Goal: Task Accomplishment & Management: Manage account settings

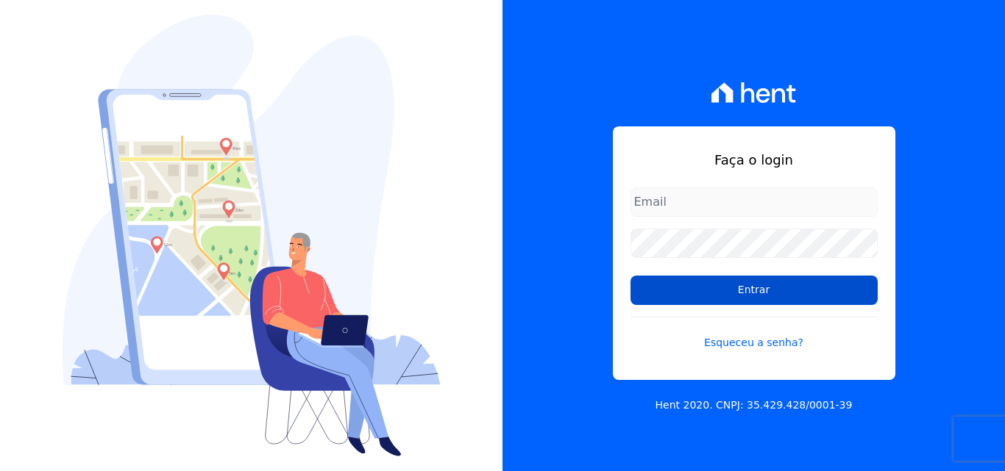
type input "vellosoadm@gmail.com"
click at [718, 292] on input "Entrar" at bounding box center [753, 290] width 247 height 29
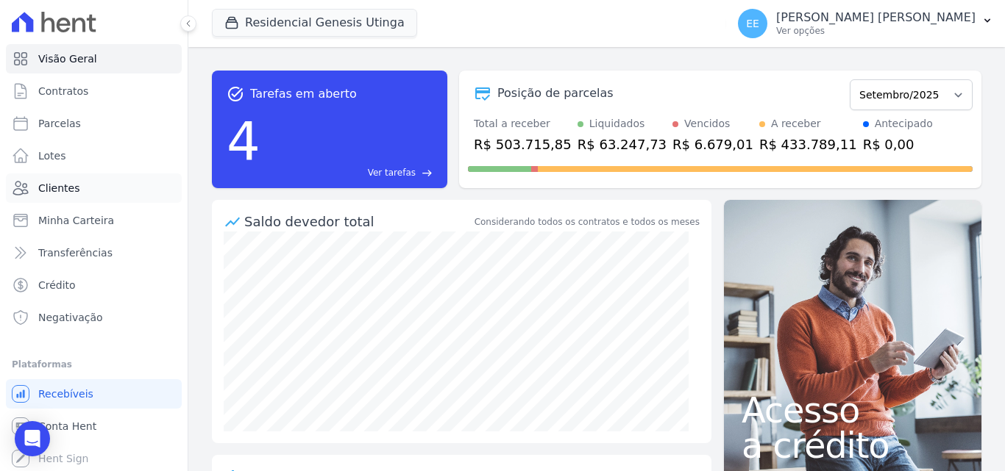
click at [94, 188] on link "Clientes" at bounding box center [94, 188] width 176 height 29
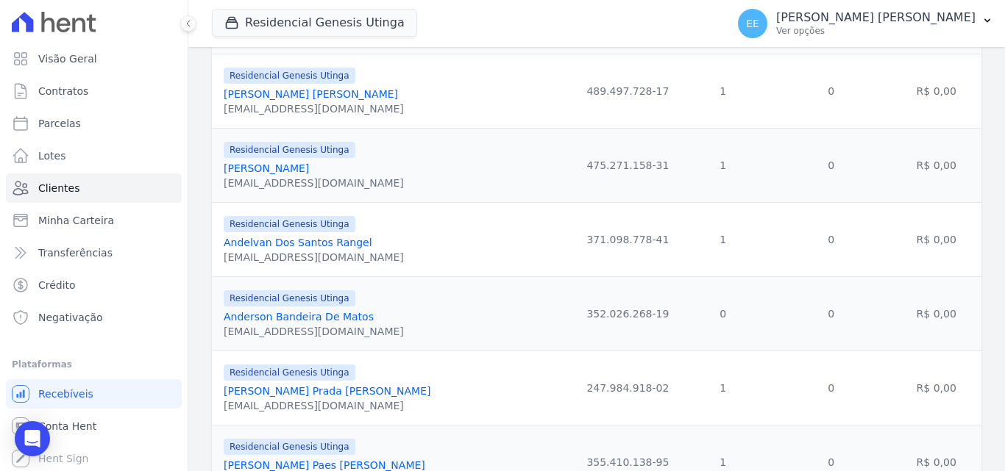
scroll to position [294, 0]
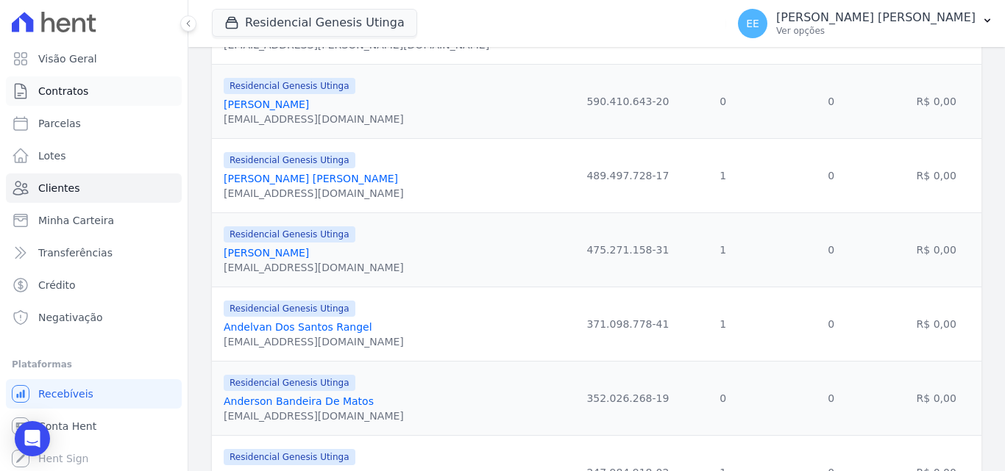
click at [54, 96] on span "Contratos" at bounding box center [63, 91] width 50 height 15
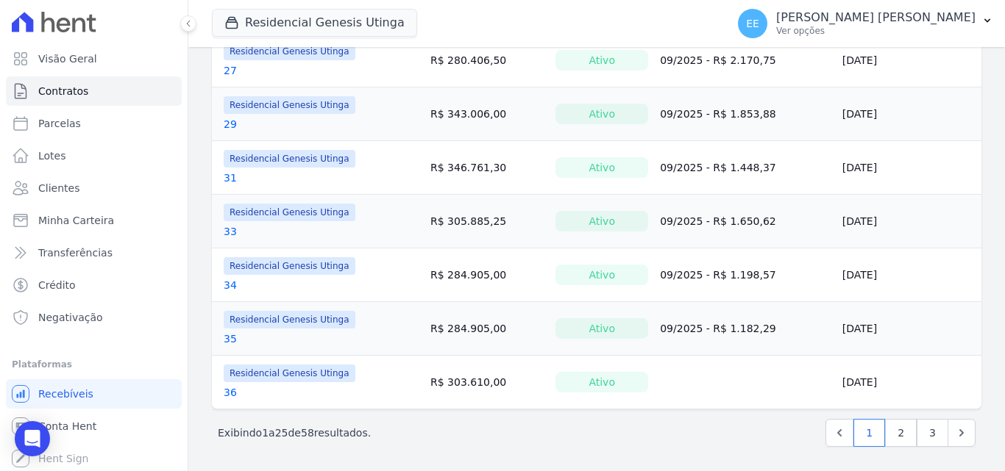
scroll to position [1201, 0]
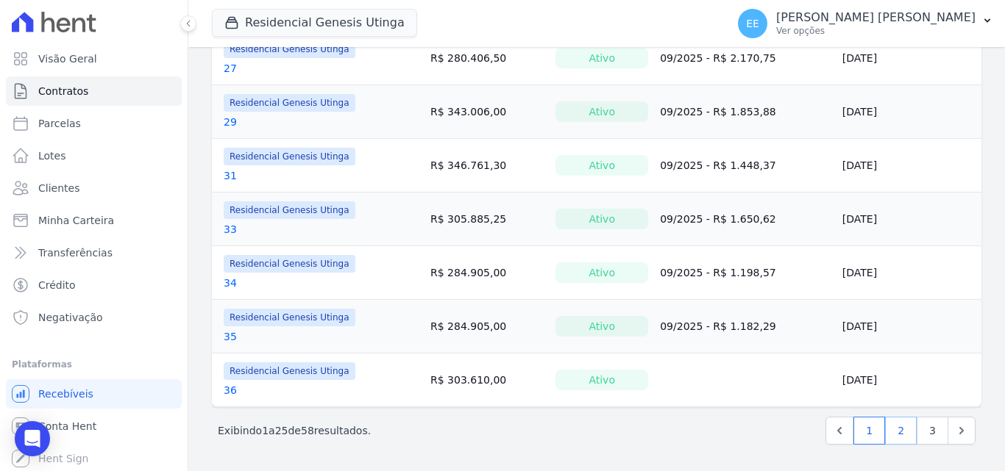
click at [888, 435] on link "2" at bounding box center [901, 431] width 32 height 28
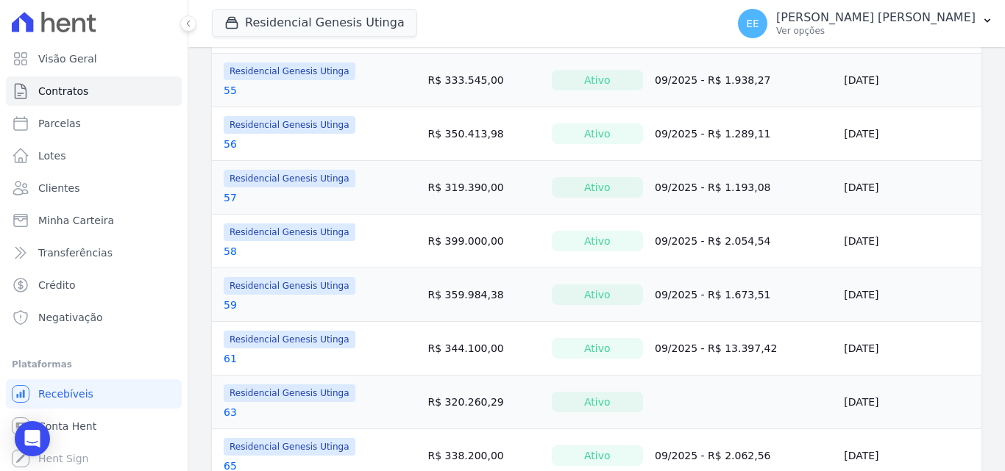
scroll to position [1207, 0]
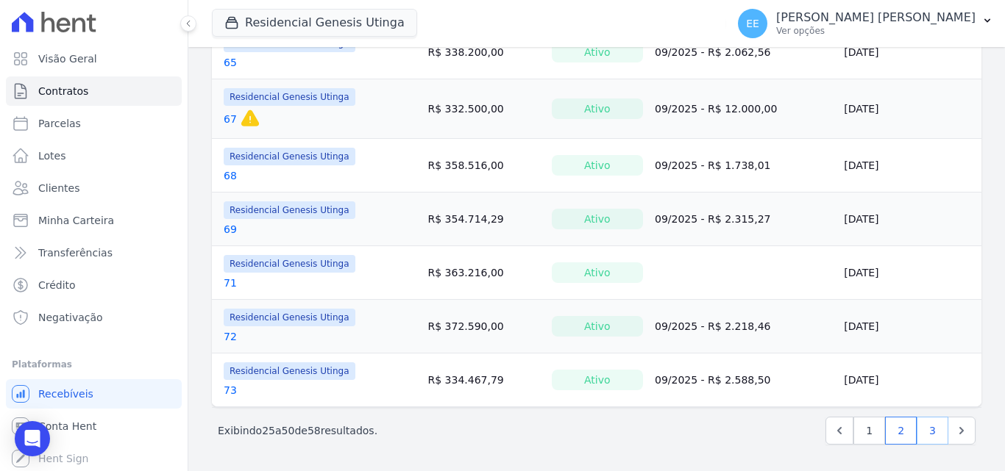
click at [928, 434] on link "3" at bounding box center [932, 431] width 32 height 28
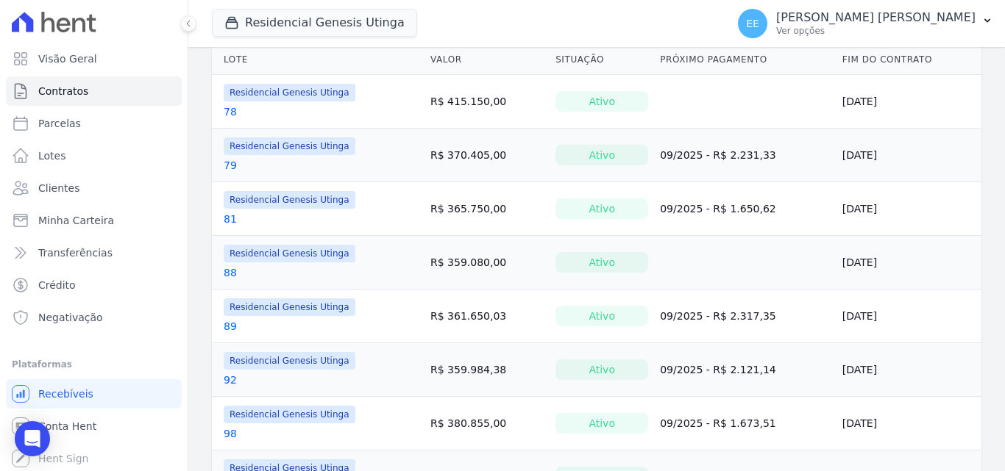
scroll to position [288, 0]
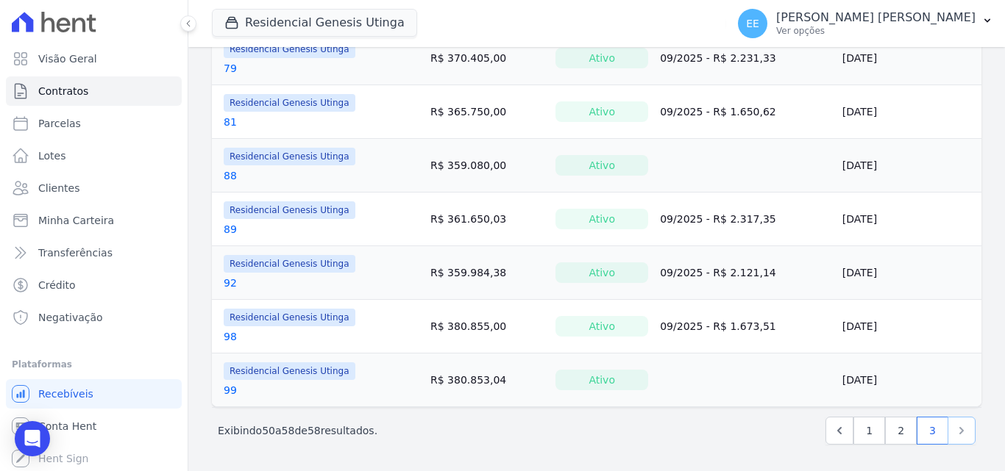
click at [954, 433] on icon "Next" at bounding box center [961, 431] width 15 height 15
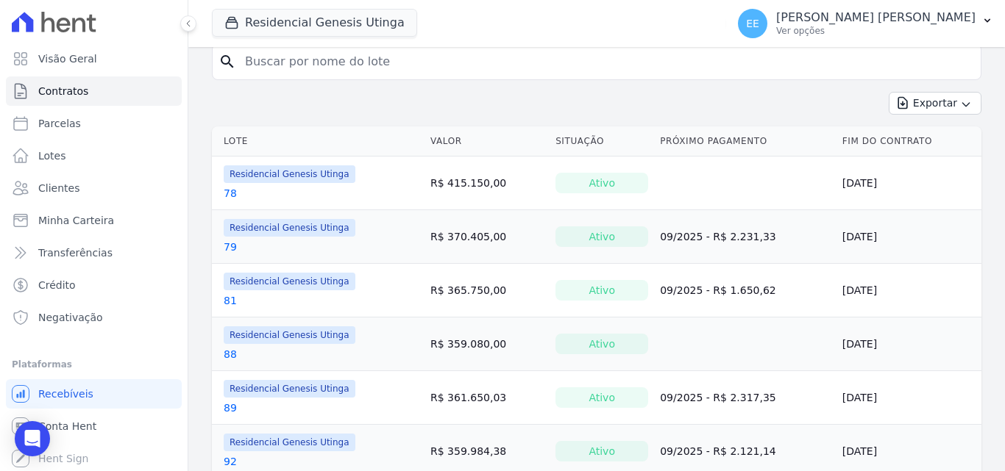
scroll to position [0, 0]
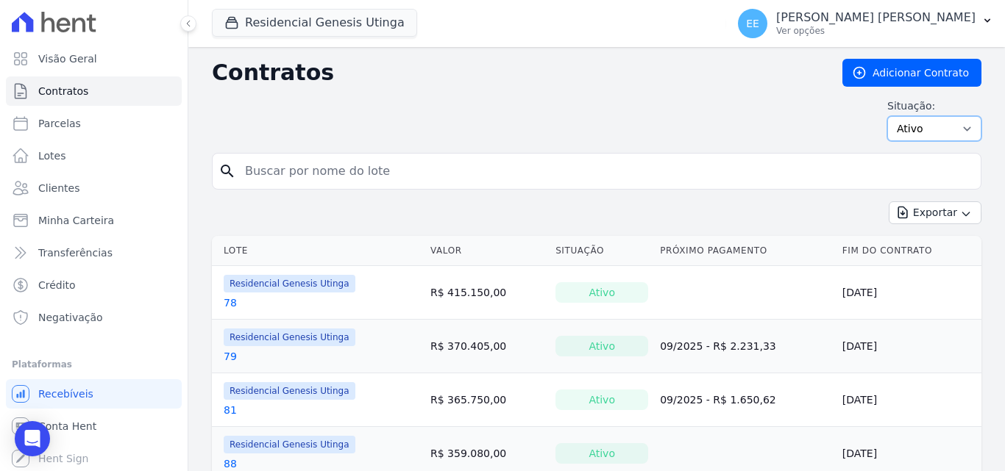
click at [898, 123] on select "Ativo Todos Pausado Distratado Rascunho Expirado Encerrado" at bounding box center [934, 128] width 94 height 25
select select "all"
click at [887, 116] on select "Ativo Todos Pausado Distratado Rascunho Expirado Encerrado" at bounding box center [934, 128] width 94 height 25
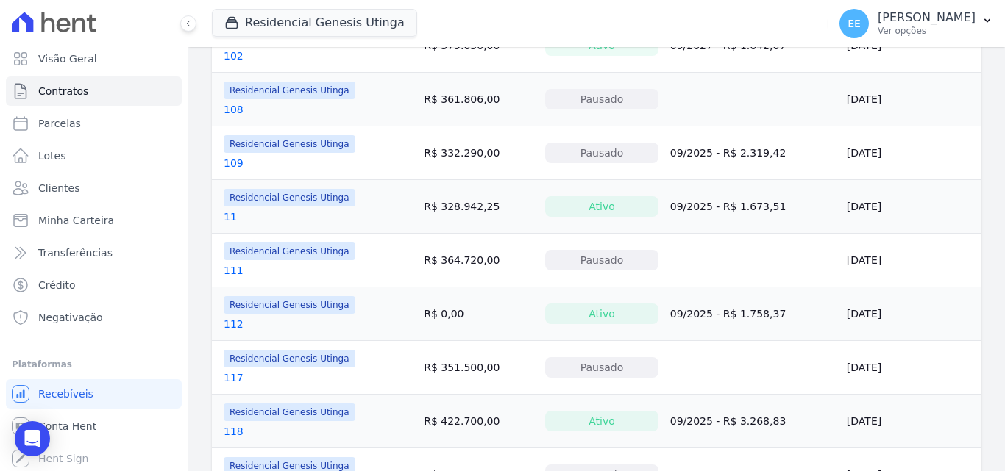
scroll to position [441, 0]
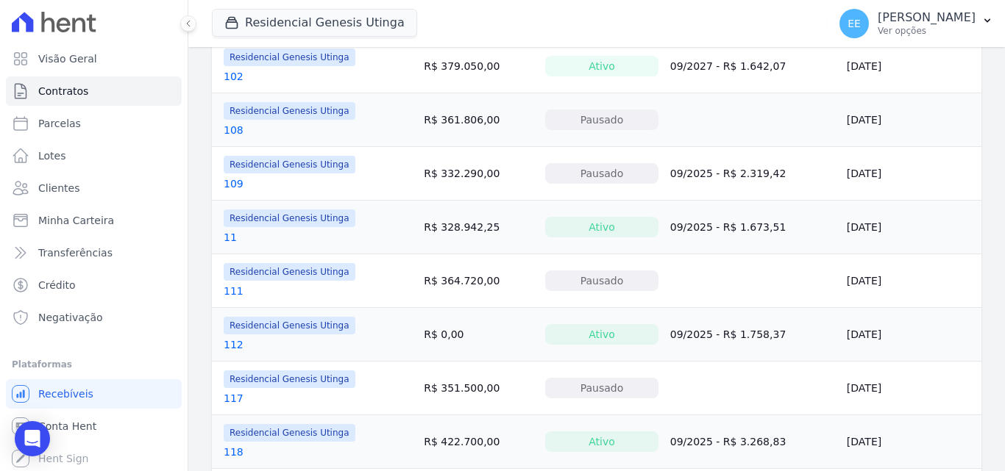
click at [236, 186] on link "109" at bounding box center [234, 184] width 20 height 15
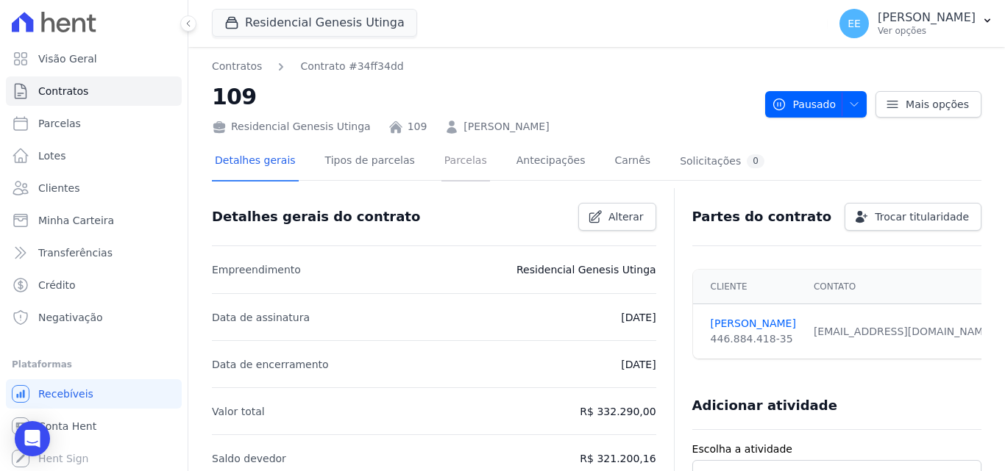
click at [458, 165] on link "Parcelas" at bounding box center [465, 162] width 49 height 39
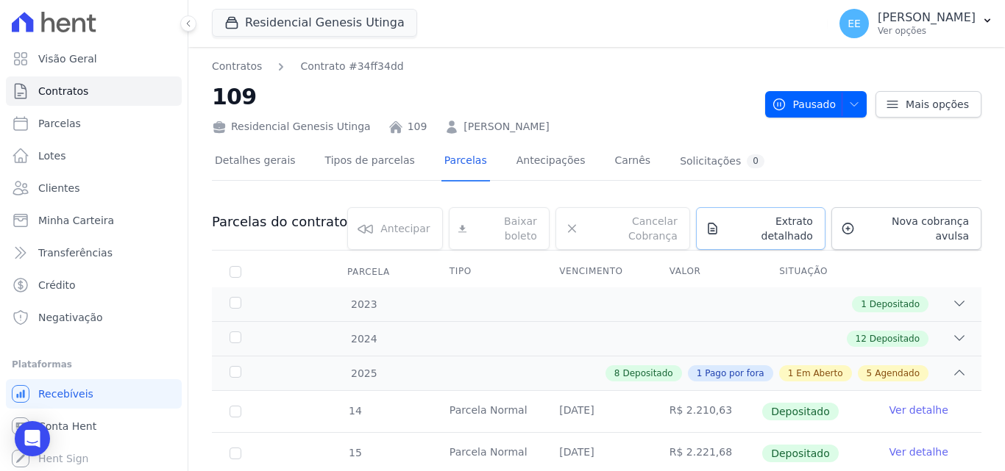
click at [784, 221] on span "Extrato detalhado" at bounding box center [769, 228] width 88 height 29
click at [792, 227] on span "Extrato detalhado" at bounding box center [769, 228] width 88 height 29
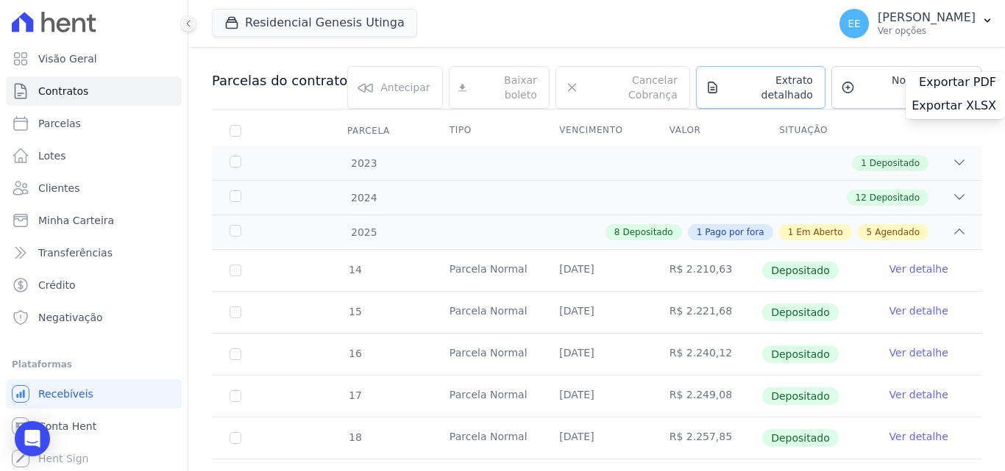
scroll to position [147, 0]
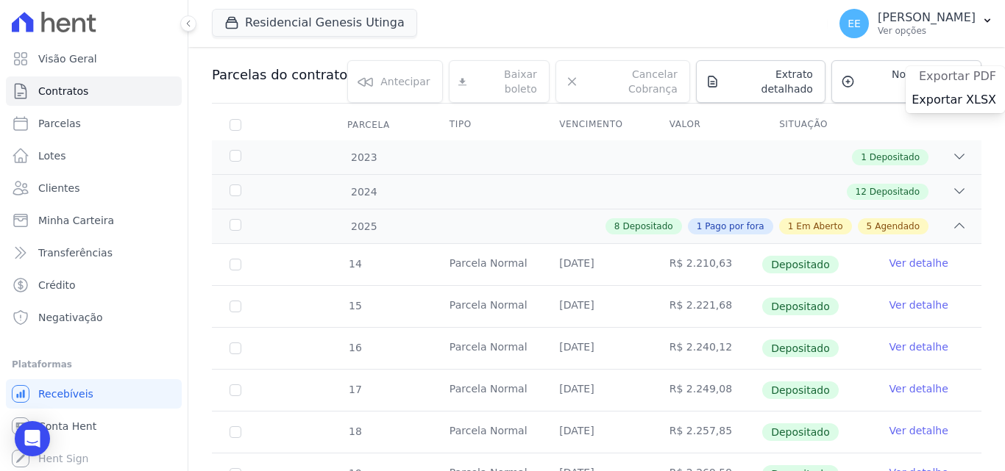
click at [957, 76] on span "Exportar PDF" at bounding box center [957, 76] width 77 height 15
click at [958, 76] on div "Exportar PDF" at bounding box center [954, 78] width 99 height 24
click at [967, 76] on div "Exportar PDF" at bounding box center [954, 78] width 99 height 24
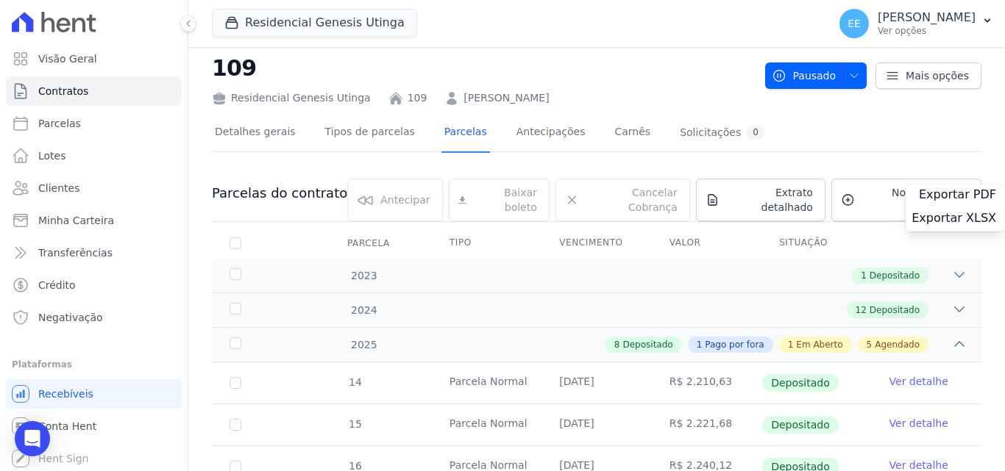
scroll to position [0, 0]
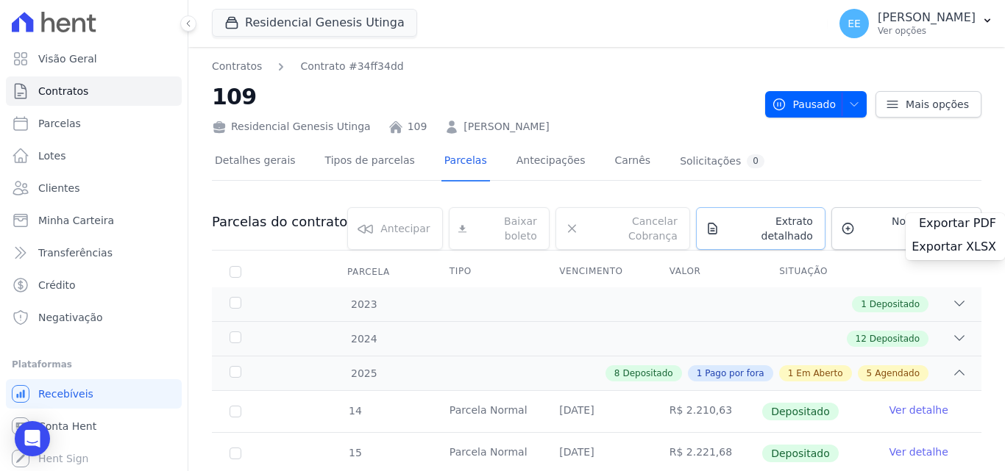
click at [760, 235] on link "Extrato detalhado" at bounding box center [760, 228] width 129 height 43
click at [761, 231] on link "Extrato detalhado" at bounding box center [760, 228] width 129 height 43
click at [956, 218] on div "Exportar PDF" at bounding box center [954, 225] width 99 height 24
click at [955, 222] on div "Exportar PDF" at bounding box center [954, 225] width 99 height 24
click at [249, 156] on link "Detalhes gerais" at bounding box center [255, 162] width 87 height 39
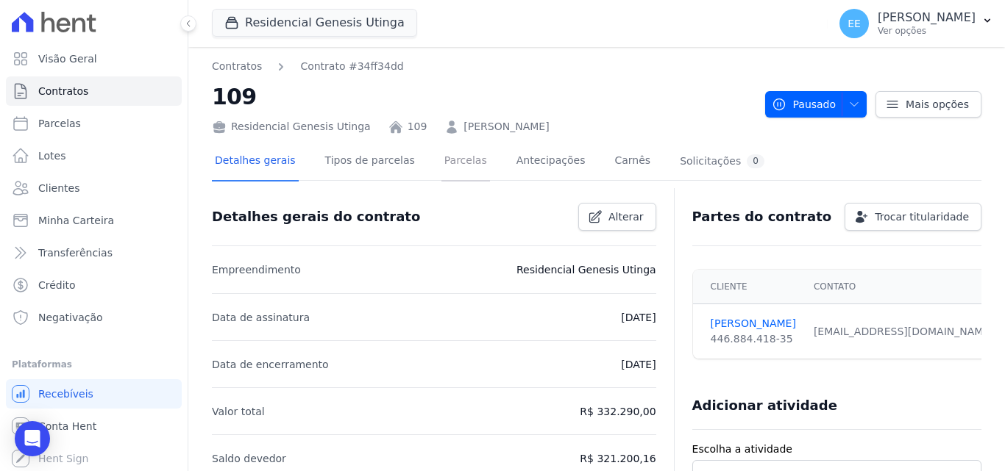
click at [454, 163] on link "Parcelas" at bounding box center [465, 162] width 49 height 39
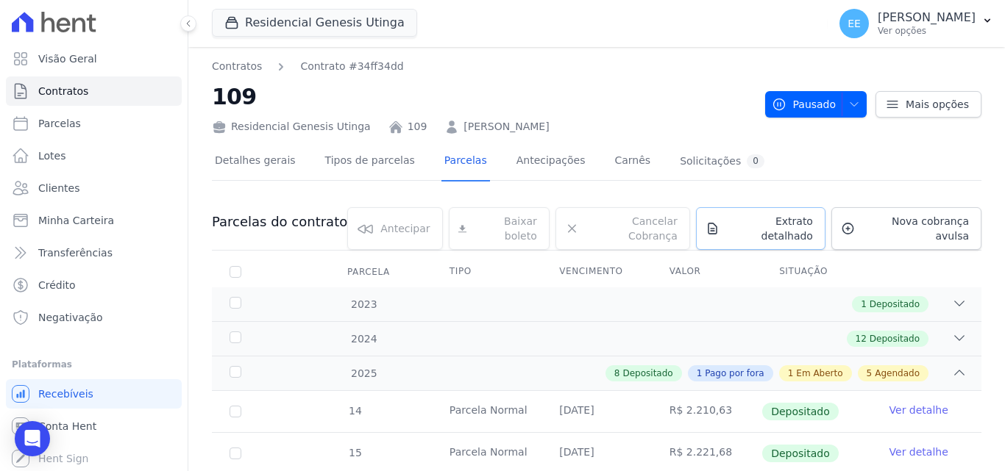
click at [771, 224] on span "Extrato detalhado" at bounding box center [769, 228] width 88 height 29
click at [958, 222] on span "Exportar PDF" at bounding box center [957, 223] width 77 height 15
